Goal: Task Accomplishment & Management: Complete application form

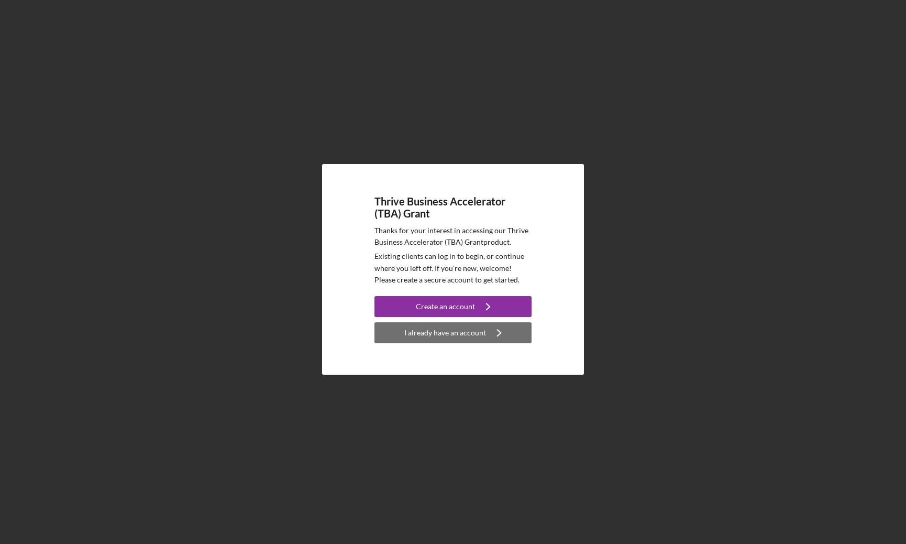
click at [427, 336] on div "I already have an account" at bounding box center [445, 332] width 82 height 21
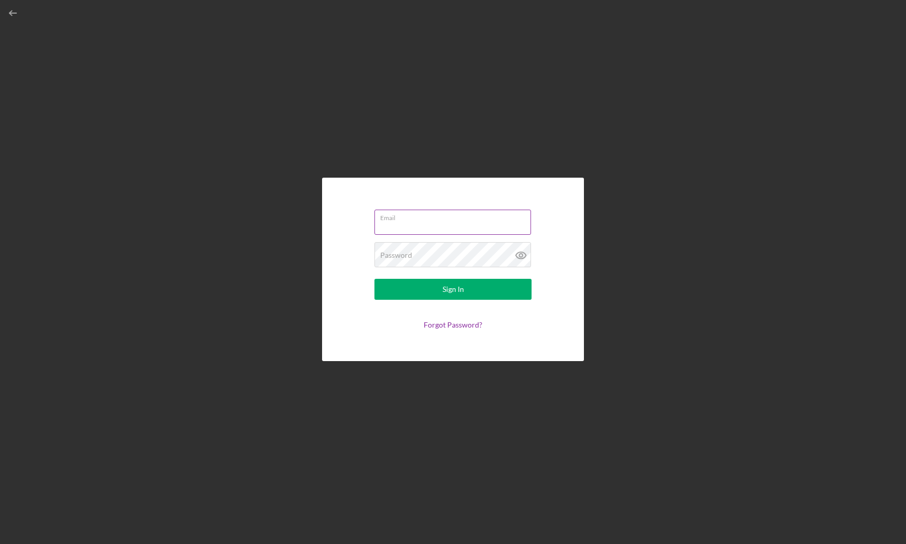
click at [412, 224] on input "Email" at bounding box center [453, 222] width 157 height 25
type input "[EMAIL_ADDRESS][DOMAIN_NAME]"
click at [375, 279] on button "Sign In" at bounding box center [453, 289] width 157 height 21
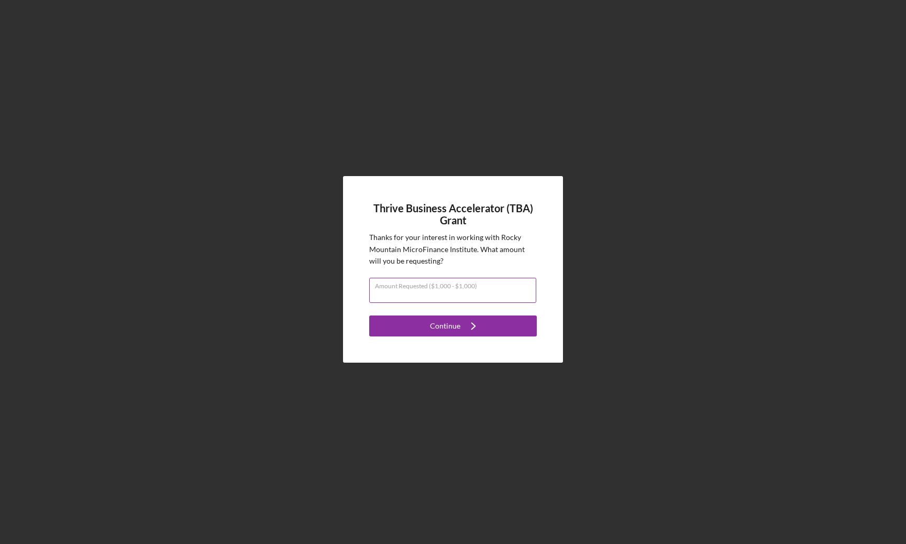
click at [440, 285] on div "Amount Requested ($1,000 - $1,000)" at bounding box center [453, 291] width 168 height 26
type input "$1,000"
click at [446, 326] on div "Continue" at bounding box center [445, 325] width 30 height 21
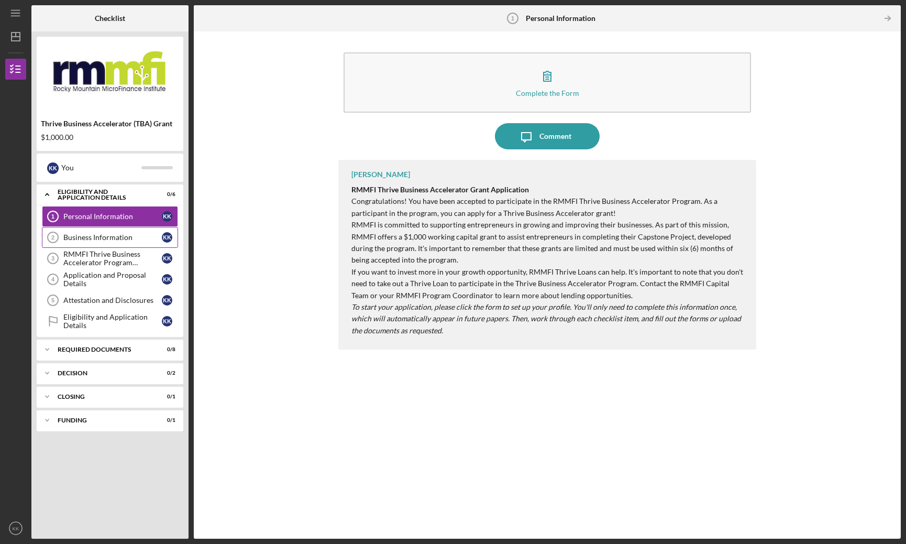
click at [110, 244] on link "Business Information 2 Business Information K K" at bounding box center [110, 237] width 136 height 21
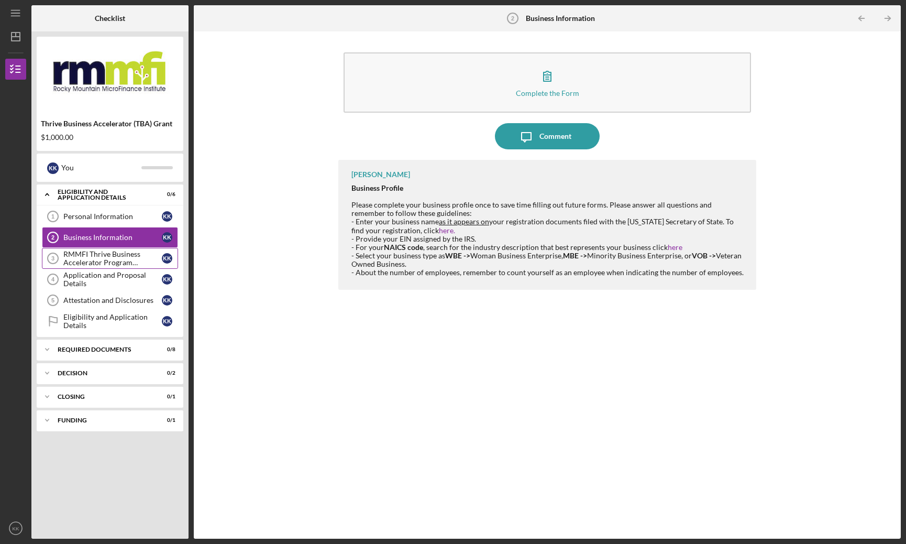
click at [105, 254] on div "RMMFI Thrive Business Accelerator Program Participation" at bounding box center [112, 258] width 98 height 17
